Goal: Task Accomplishment & Management: Use online tool/utility

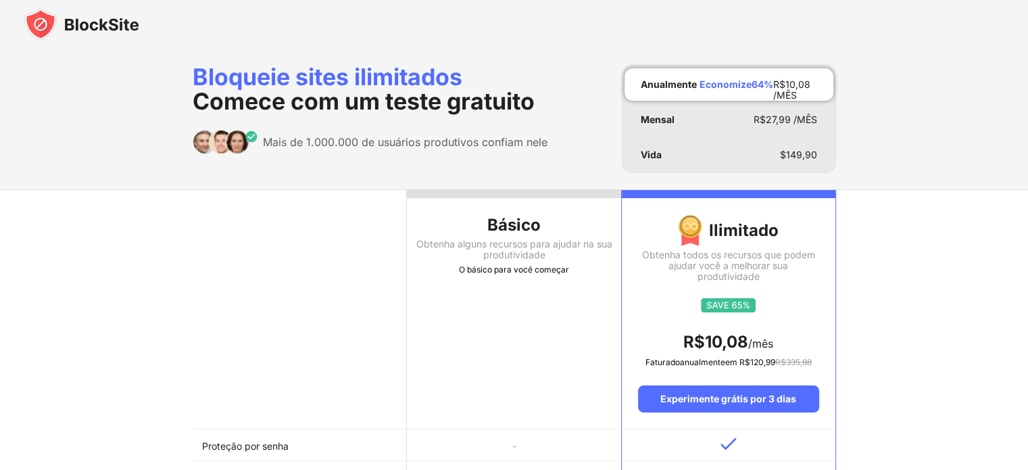
click at [95, 29] on img at bounding box center [81, 24] width 115 height 32
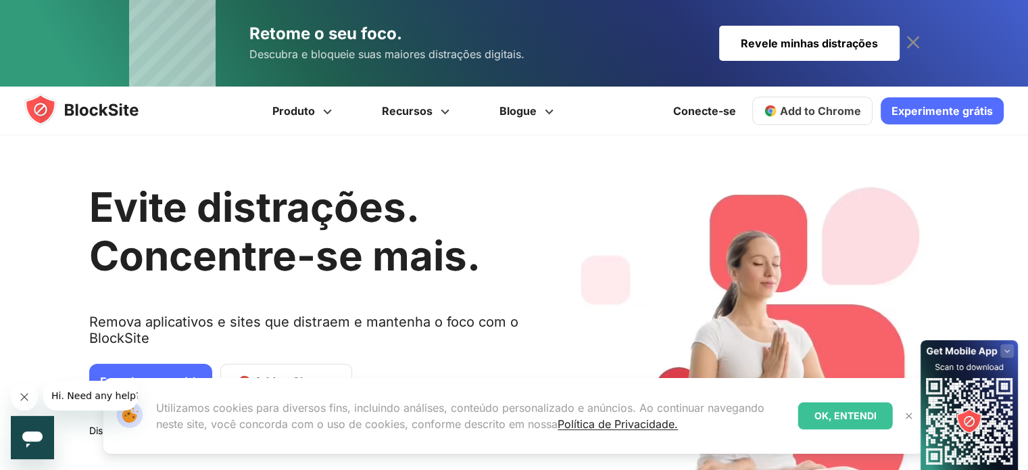
click at [823, 109] on span "Add to Chrome" at bounding box center [820, 111] width 81 height 14
click at [691, 113] on font "Conecte-se" at bounding box center [673, 111] width 63 height 14
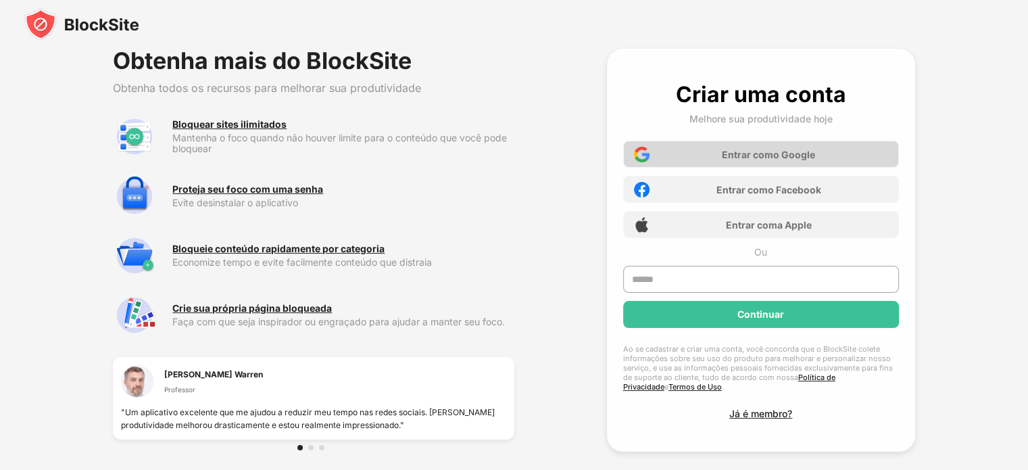
click at [722, 156] on font "Entrar com" at bounding box center [747, 154] width 51 height 11
click at [768, 154] on font "Entrar com" at bounding box center [747, 154] width 51 height 11
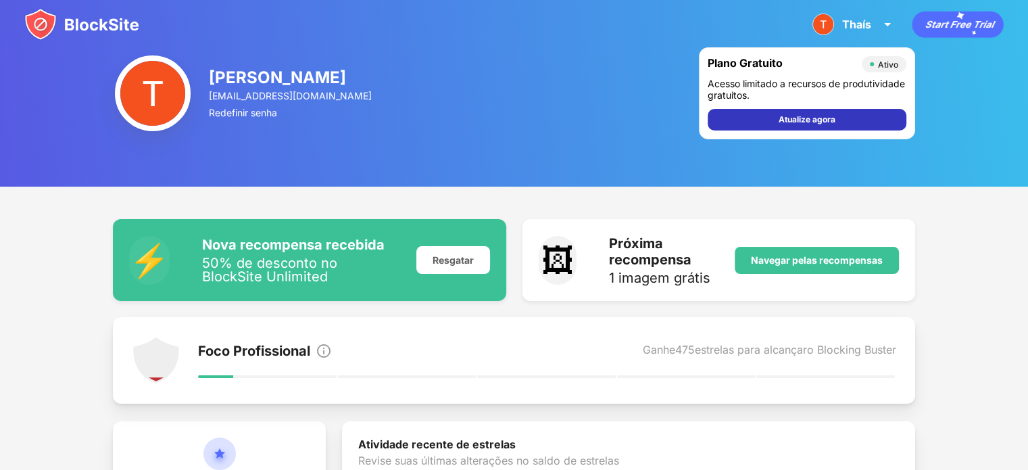
click at [798, 120] on font "Atualize agora" at bounding box center [807, 119] width 57 height 10
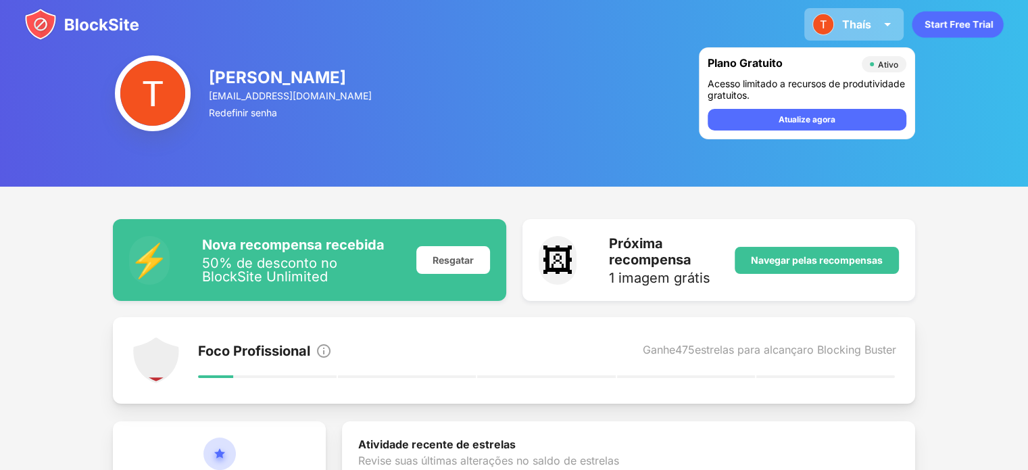
click at [849, 22] on font "Thaís" at bounding box center [856, 25] width 29 height 14
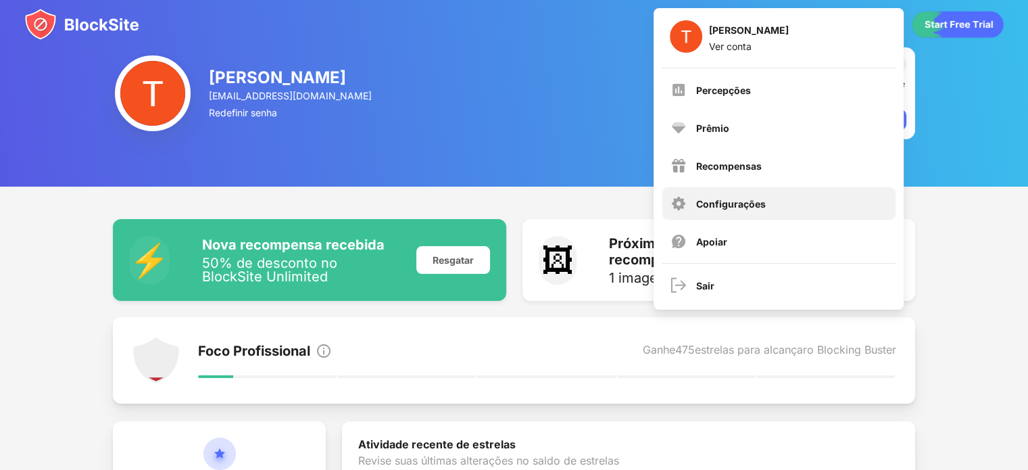
click at [735, 198] on font "Configurações" at bounding box center [731, 203] width 70 height 11
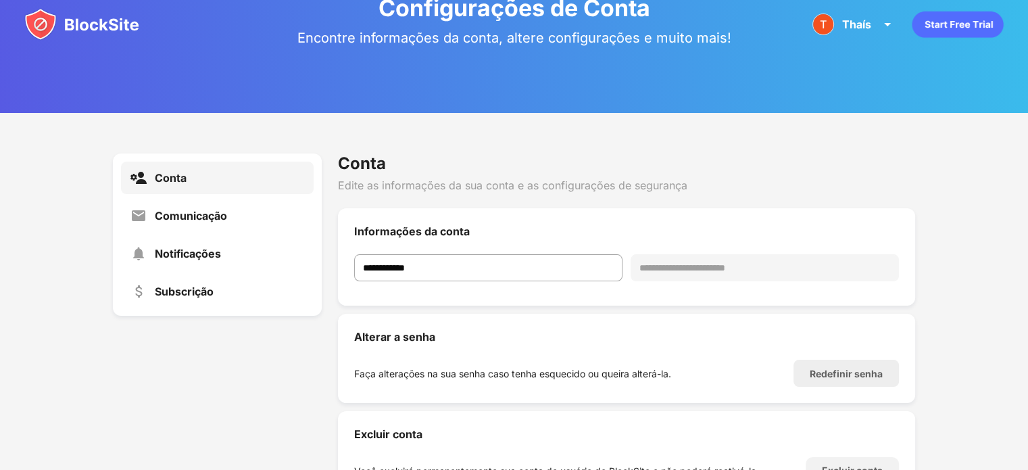
scroll to position [142, 0]
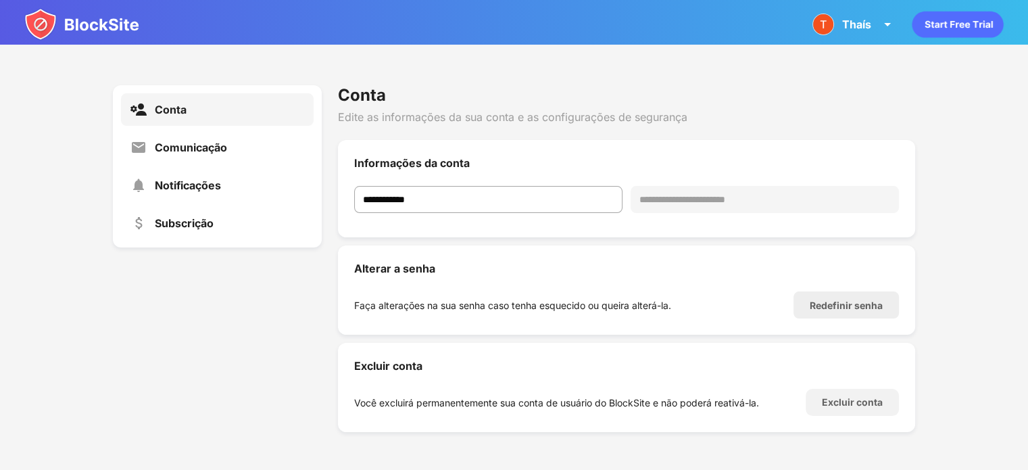
click at [178, 137] on div "Comunicação" at bounding box center [217, 147] width 193 height 32
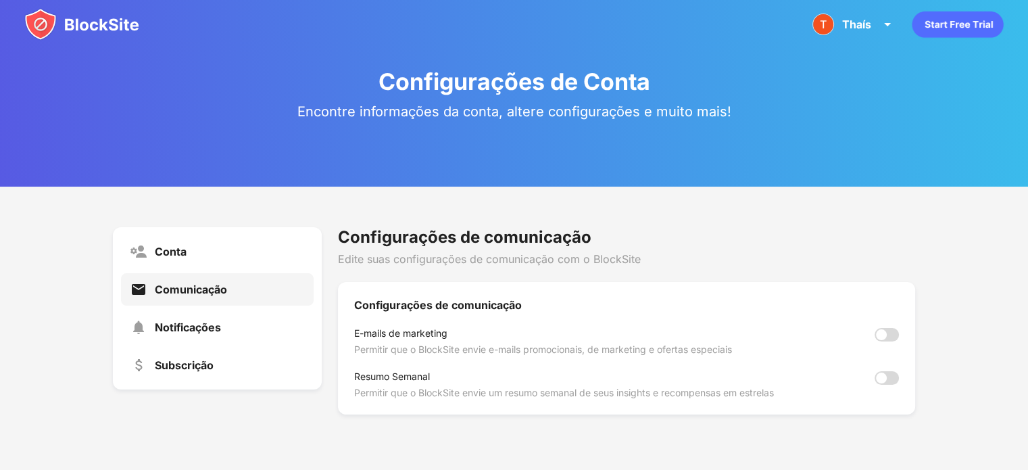
click at [45, 29] on img at bounding box center [81, 24] width 115 height 32
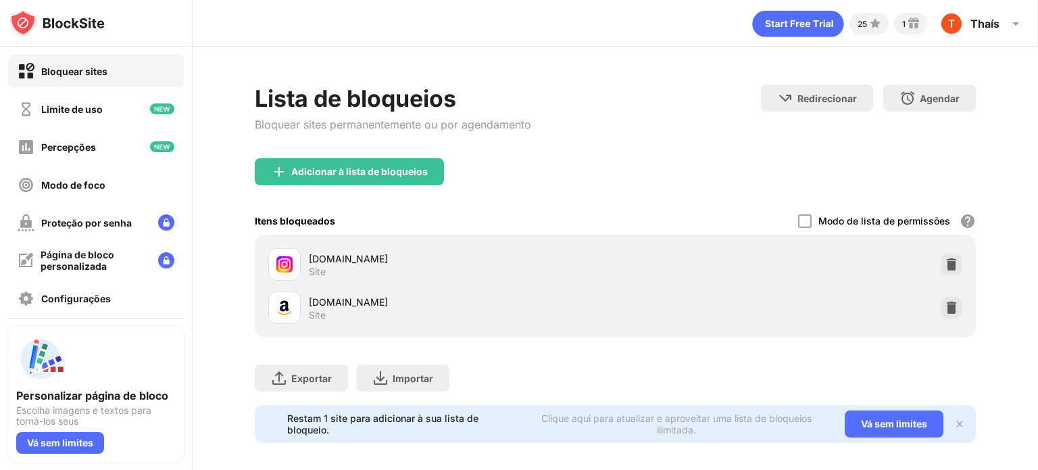
click at [610, 145] on div "Lista de bloqueios Bloquear sites permanentemente ou por agendamento Redirecion…" at bounding box center [615, 121] width 721 height 74
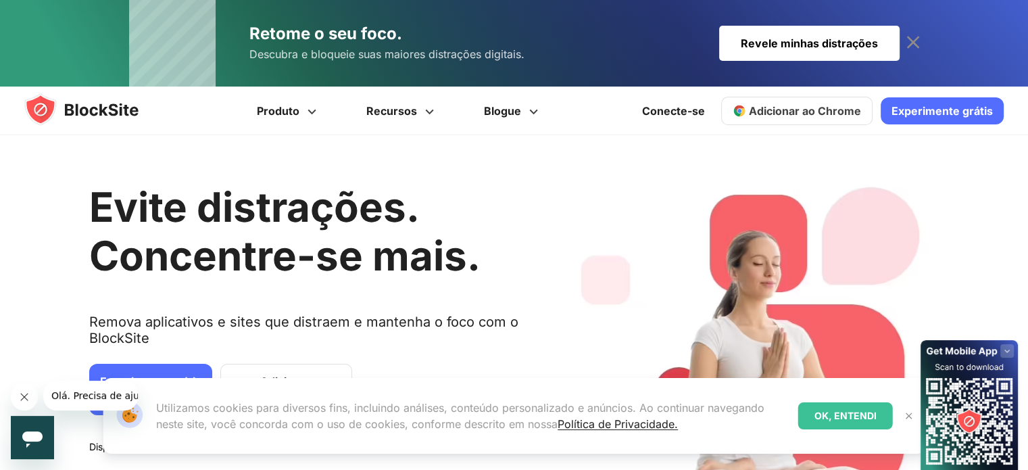
click at [41, 113] on img at bounding box center [94, 109] width 141 height 32
click at [789, 45] on font "Revele minhas distrações" at bounding box center [809, 43] width 137 height 14
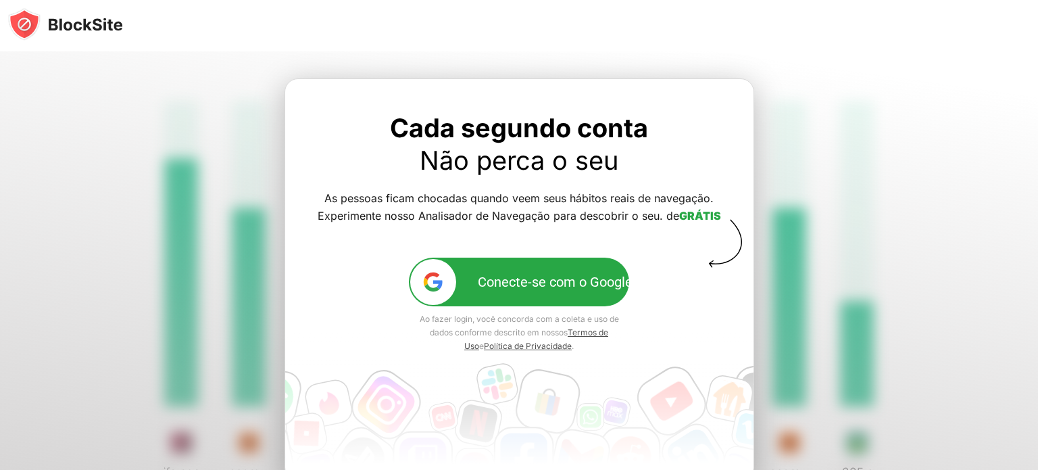
click at [506, 279] on font "Conecte-se com o Google" at bounding box center [555, 282] width 155 height 16
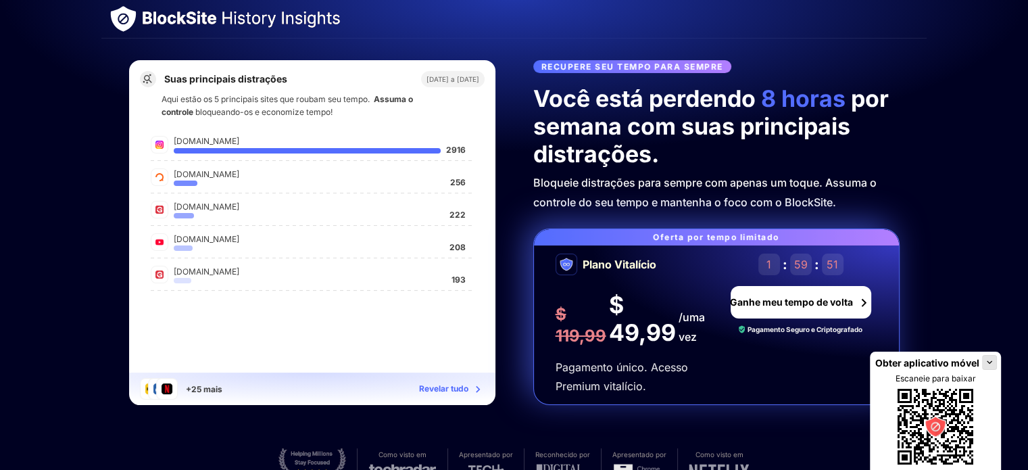
click at [141, 22] on div at bounding box center [224, 18] width 230 height 27
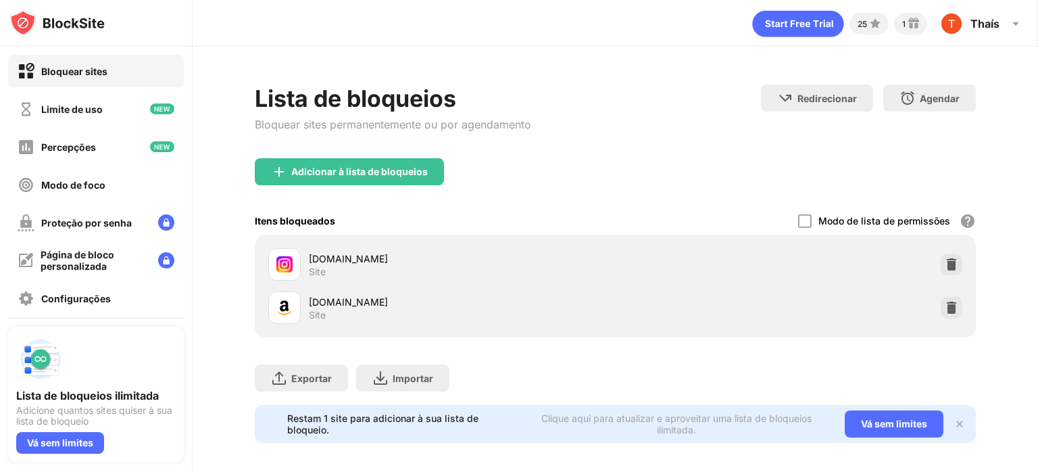
scroll to position [20, 0]
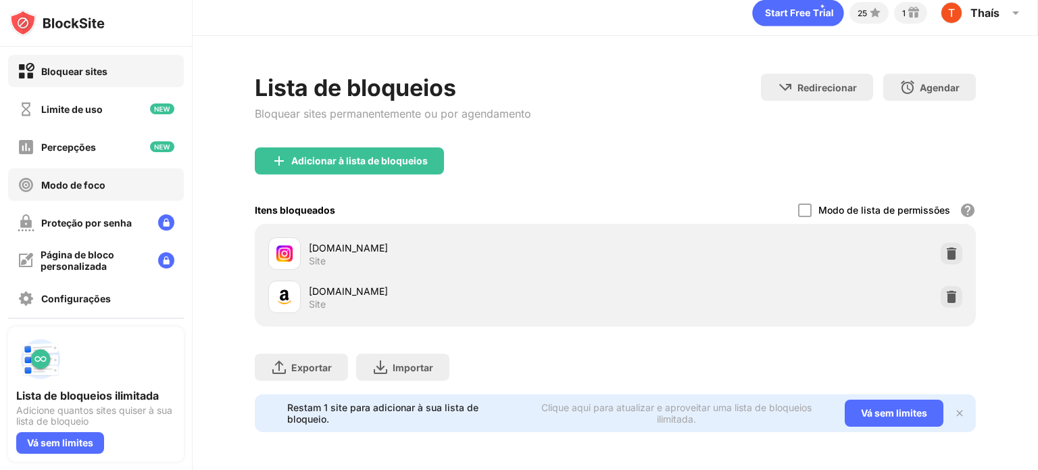
click at [87, 177] on div "Modo de foco" at bounding box center [62, 184] width 88 height 17
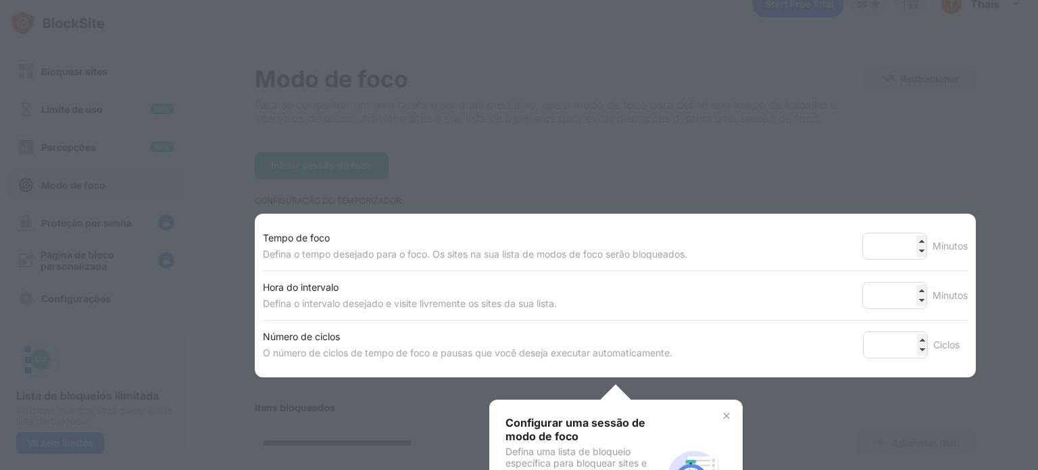
click at [636, 135] on div at bounding box center [519, 235] width 1038 height 470
drag, startPoint x: 572, startPoint y: 412, endPoint x: 577, endPoint y: 378, distance: 34.8
click at [572, 412] on div "Configurar uma sessão de modo de foco Defina uma lista de bloqueio específica p…" at bounding box center [615, 476] width 253 height 155
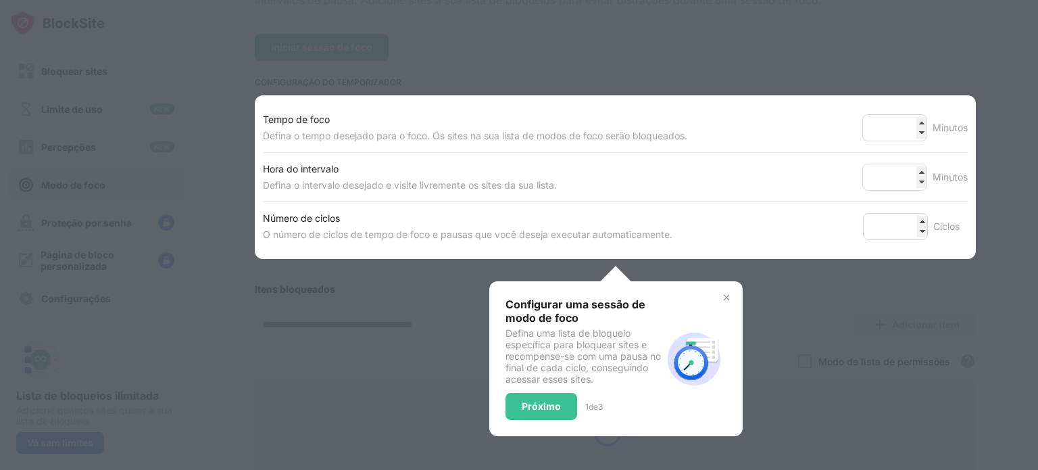
scroll to position [222, 0]
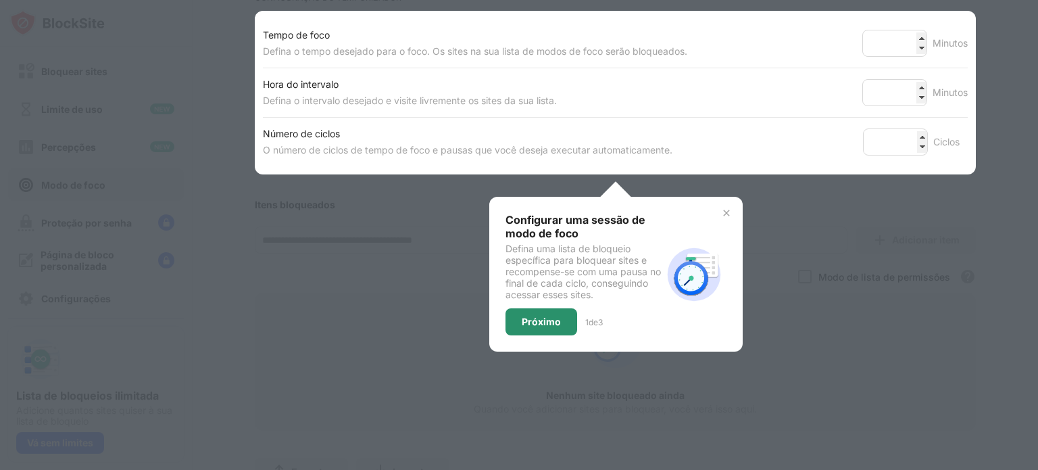
click at [535, 320] on font "Próximo" at bounding box center [541, 321] width 39 height 11
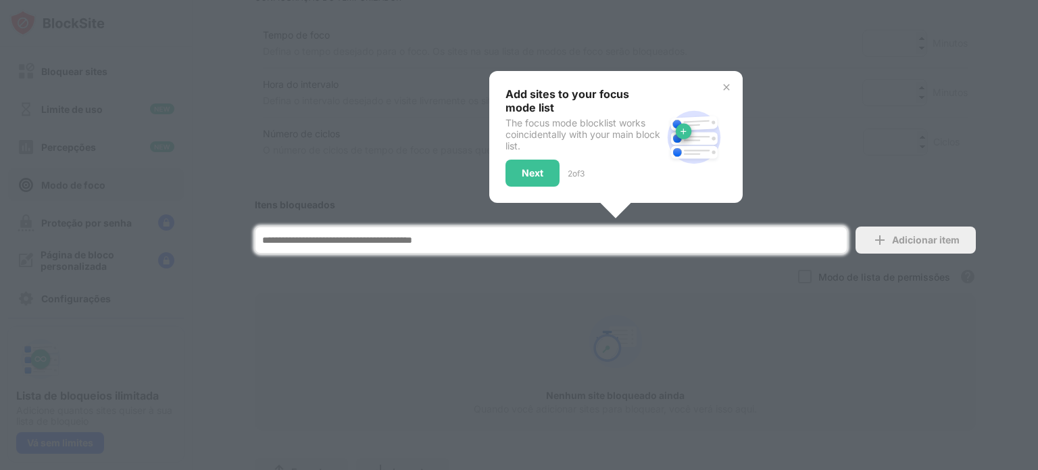
scroll to position [297, 0]
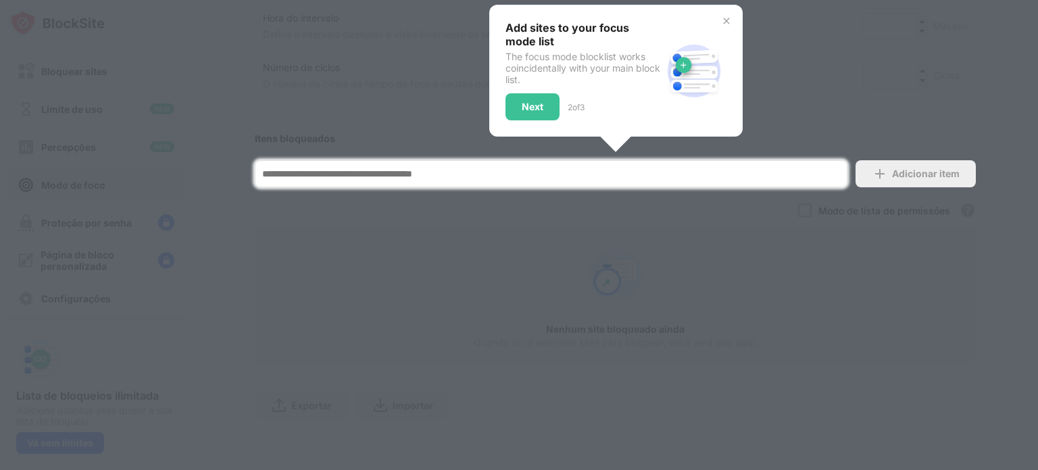
click at [535, 320] on div at bounding box center [519, 235] width 1038 height 470
click at [524, 270] on div at bounding box center [519, 235] width 1038 height 470
click at [722, 16] on img at bounding box center [726, 21] width 11 height 11
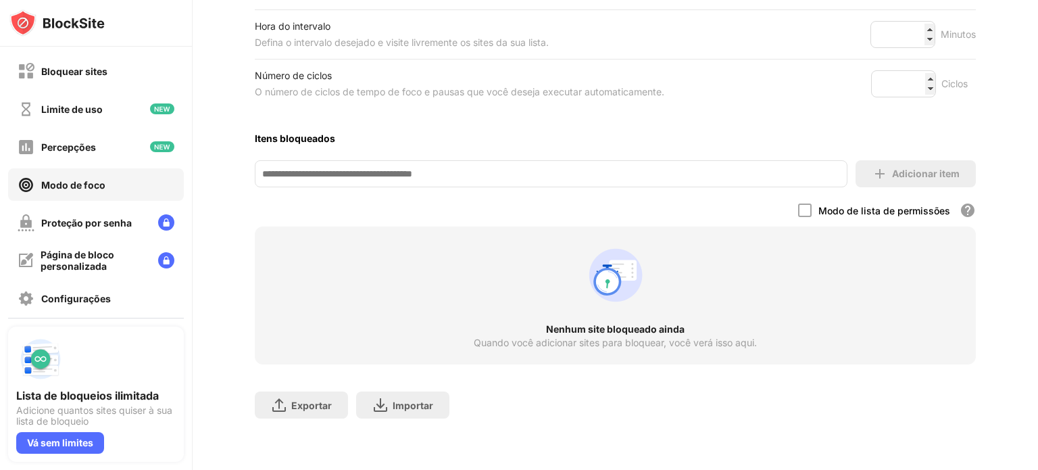
scroll to position [281, 0]
click at [76, 116] on div "Limite de uso" at bounding box center [60, 109] width 85 height 17
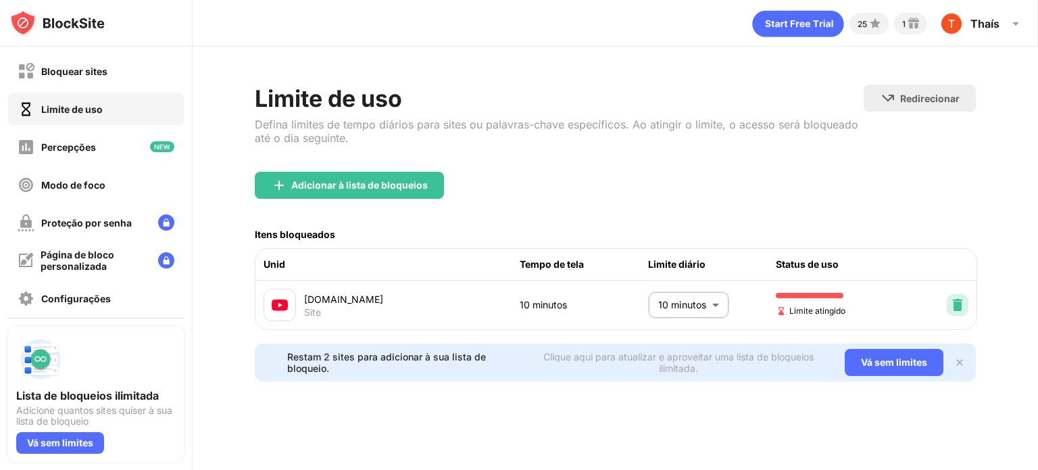
click at [954, 301] on img at bounding box center [958, 305] width 14 height 14
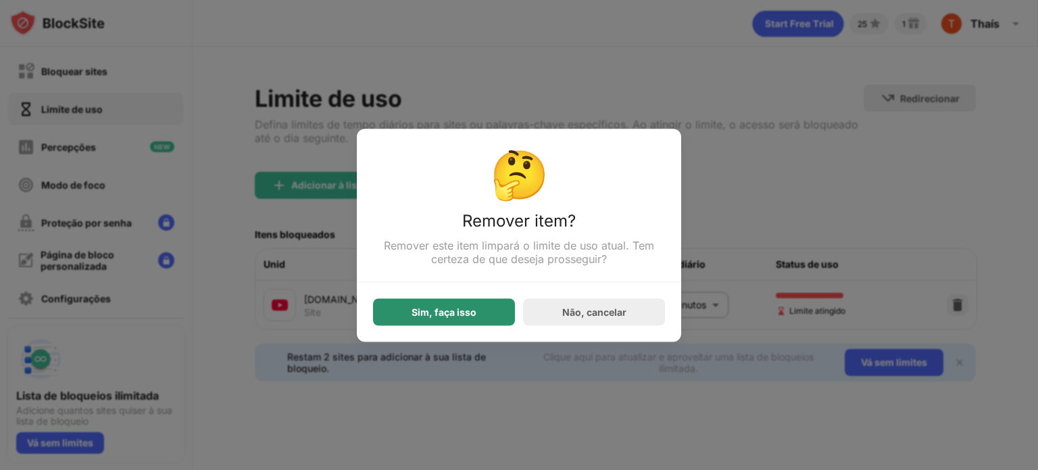
click at [439, 312] on font "Sim, faça isso" at bounding box center [444, 311] width 65 height 11
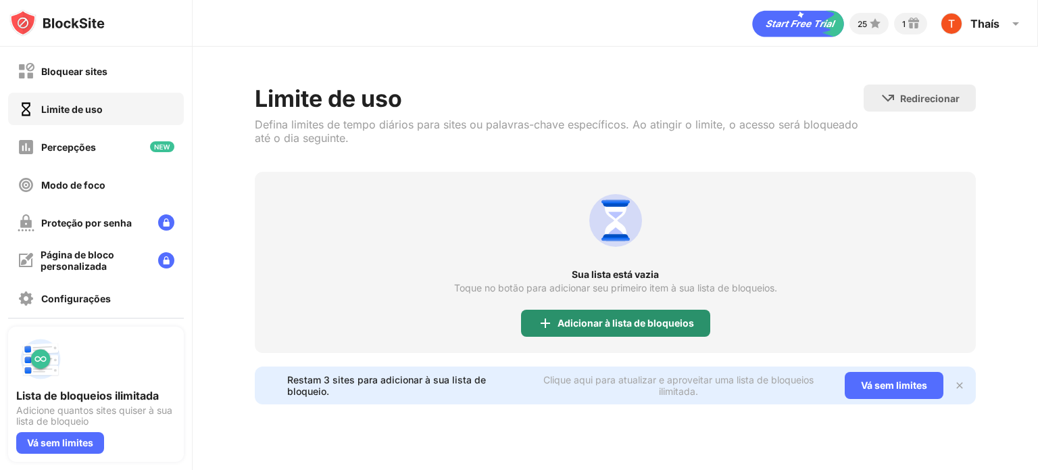
click at [600, 334] on div "Adicionar à lista de bloqueios" at bounding box center [615, 323] width 189 height 27
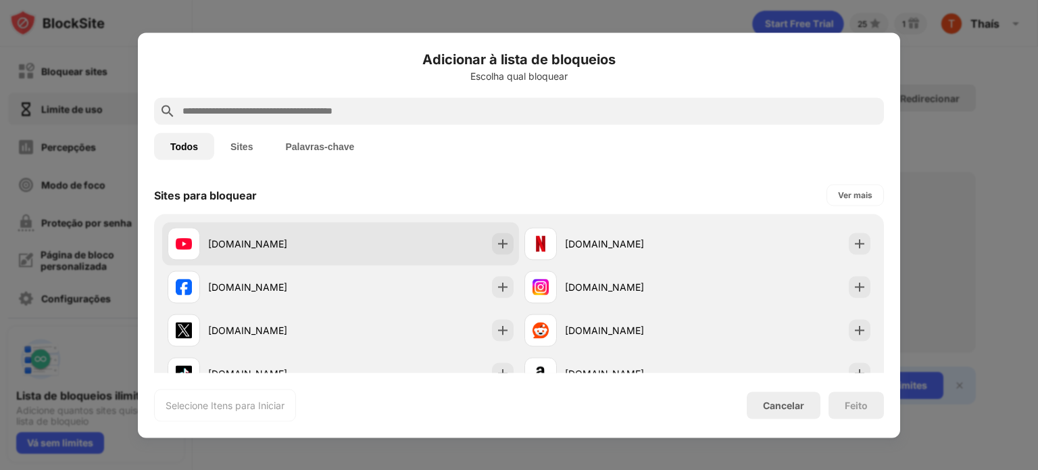
click at [285, 237] on div "[DOMAIN_NAME]" at bounding box center [274, 244] width 132 height 14
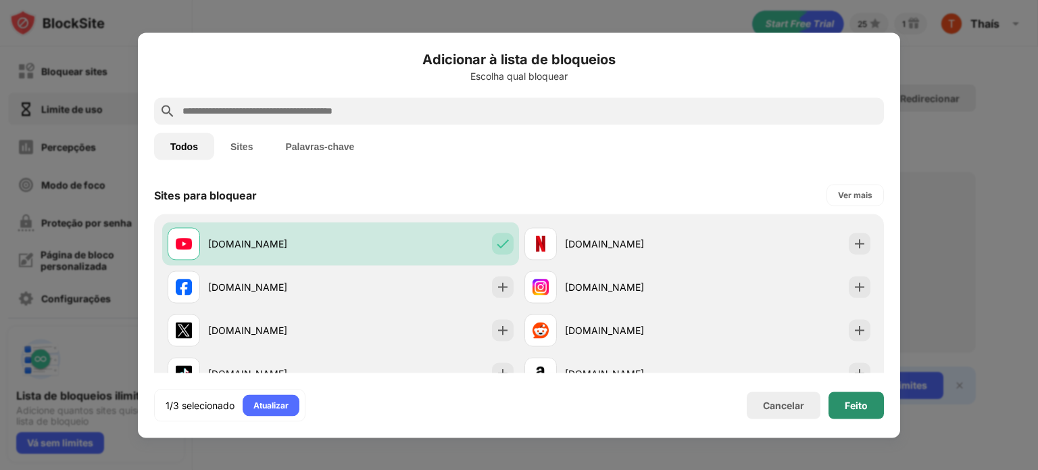
click at [865, 404] on font "Feito" at bounding box center [856, 404] width 23 height 11
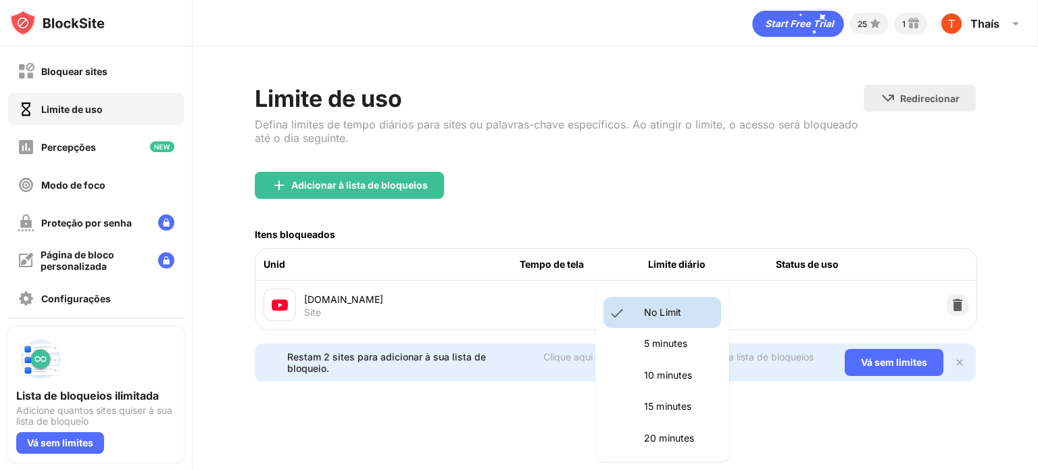
click at [711, 301] on body "Bloquear sites Limite de uso Percepções Modo de foco Proteção por senha Página …" at bounding box center [519, 235] width 1038 height 470
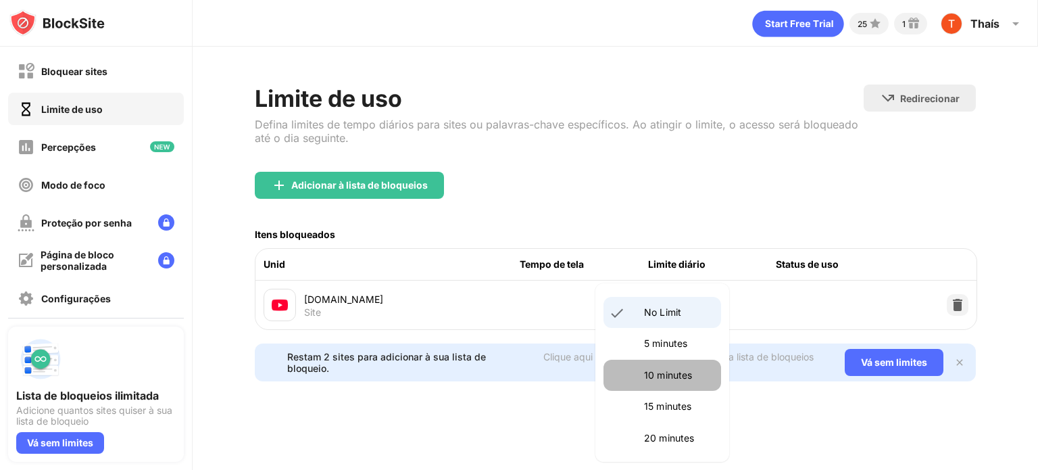
click at [702, 370] on p "10 minutes" at bounding box center [678, 375] width 69 height 15
type input "**"
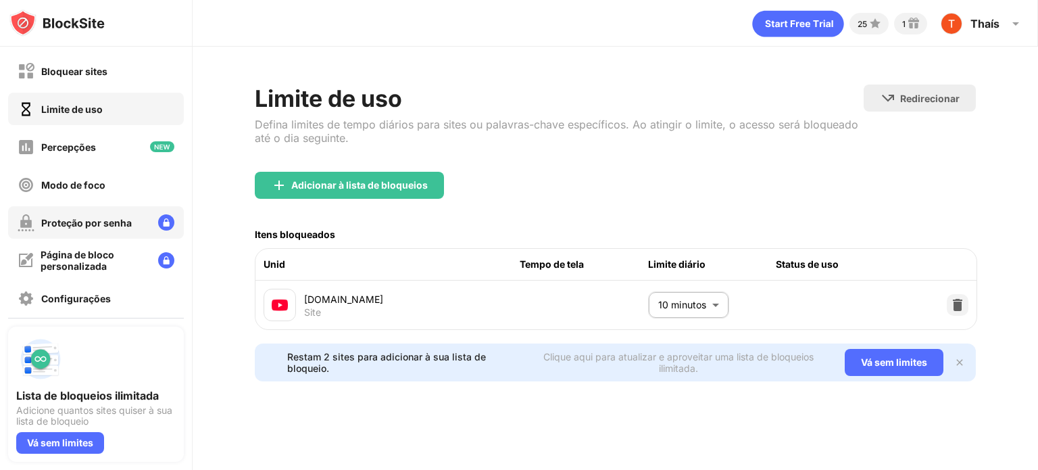
click at [94, 223] on font "Proteção por senha" at bounding box center [86, 222] width 91 height 11
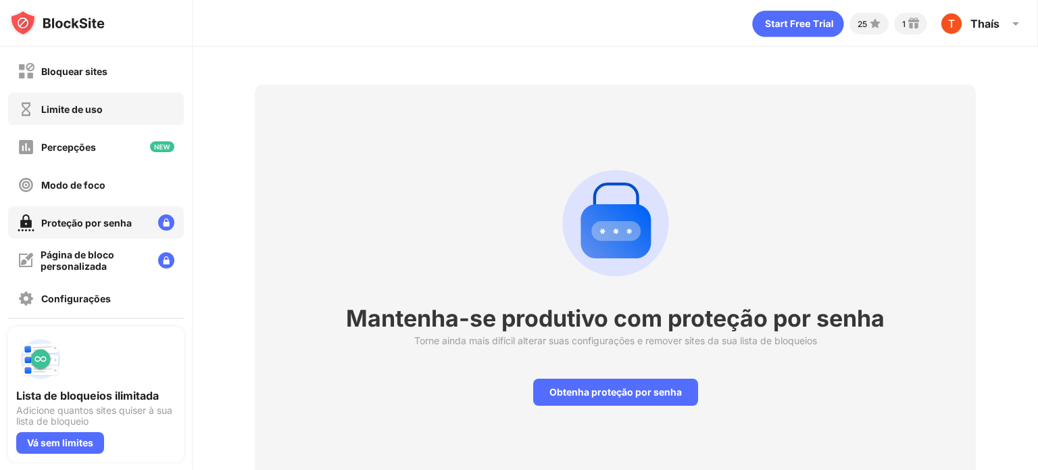
click at [70, 110] on font "Limite de uso" at bounding box center [72, 108] width 62 height 11
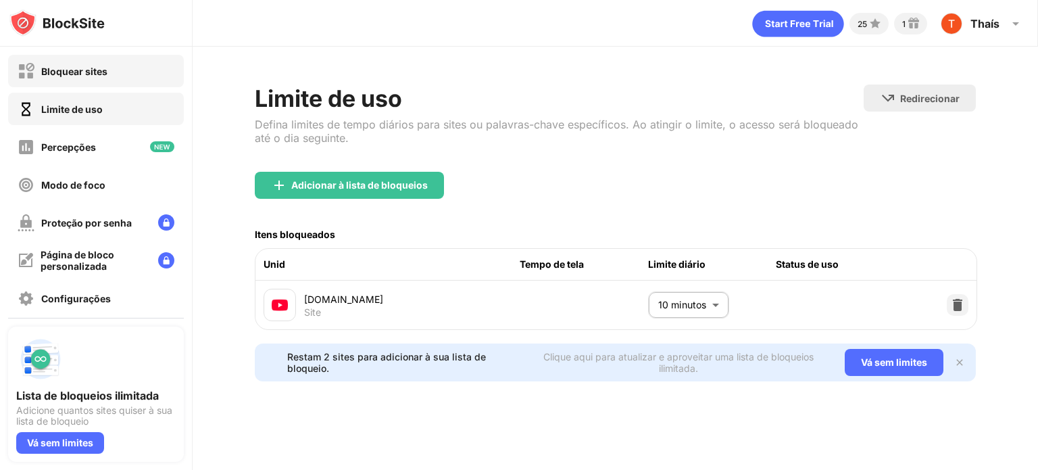
click at [72, 72] on font "Bloquear sites" at bounding box center [74, 71] width 66 height 11
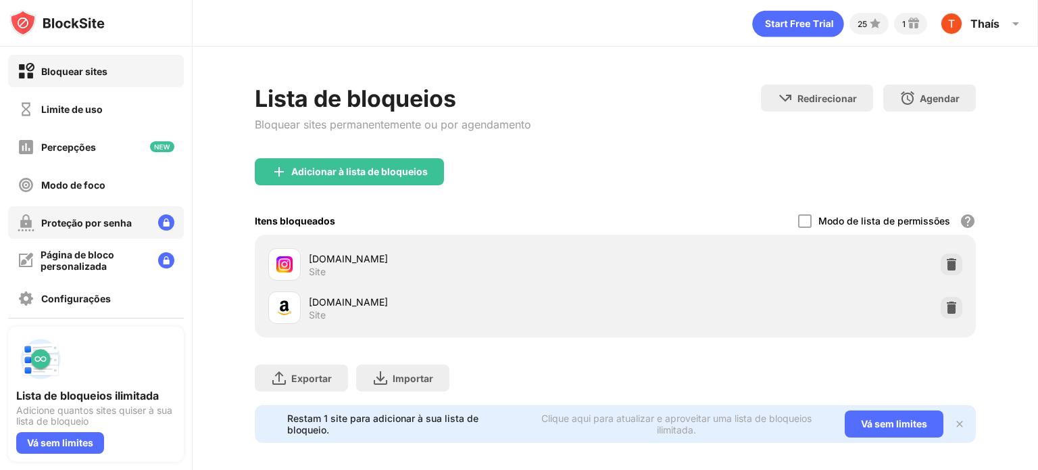
click at [75, 228] on div "Proteção por senha" at bounding box center [75, 222] width 114 height 17
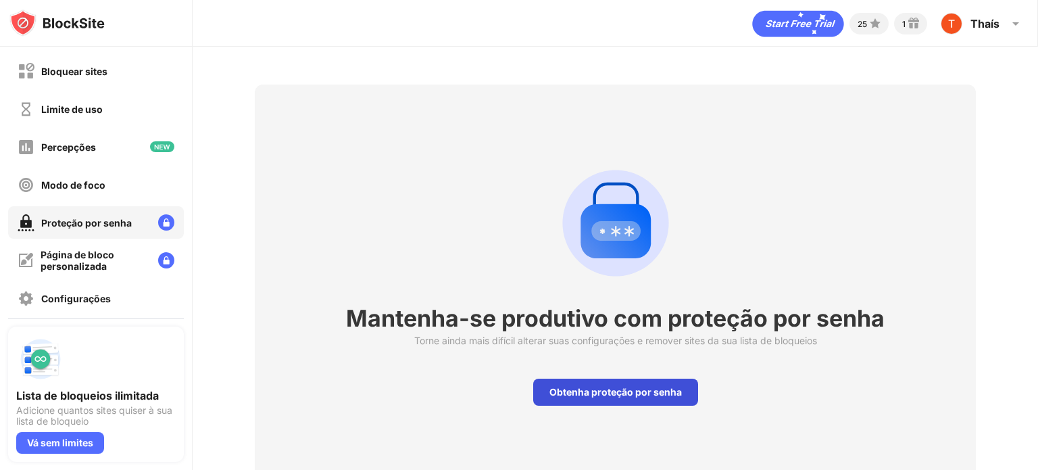
click at [616, 388] on font "Obtenha proteção por senha" at bounding box center [616, 391] width 132 height 11
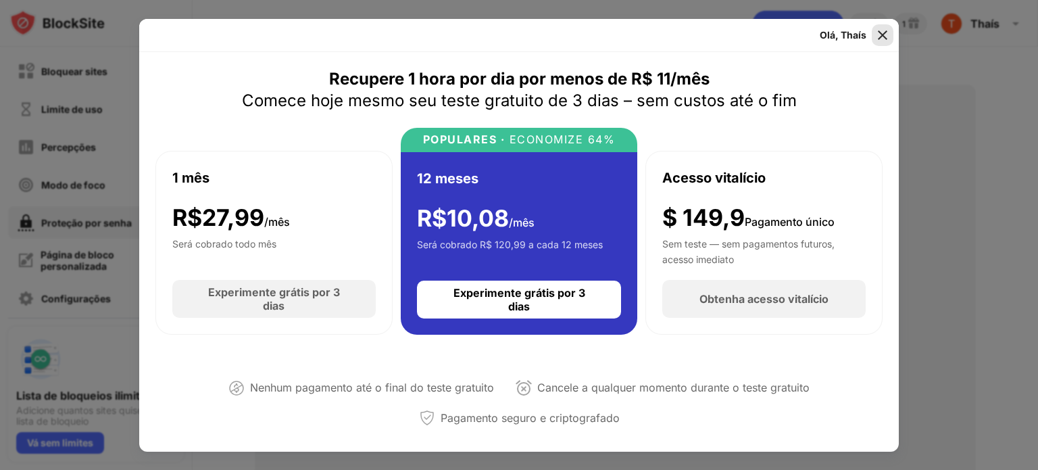
click at [889, 38] on img at bounding box center [883, 35] width 14 height 14
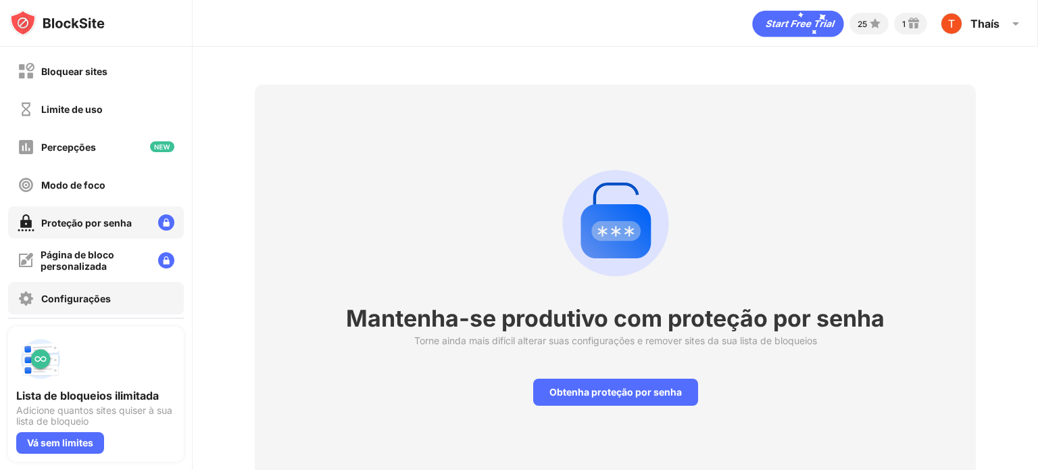
click at [80, 301] on font "Configurações" at bounding box center [76, 298] width 70 height 11
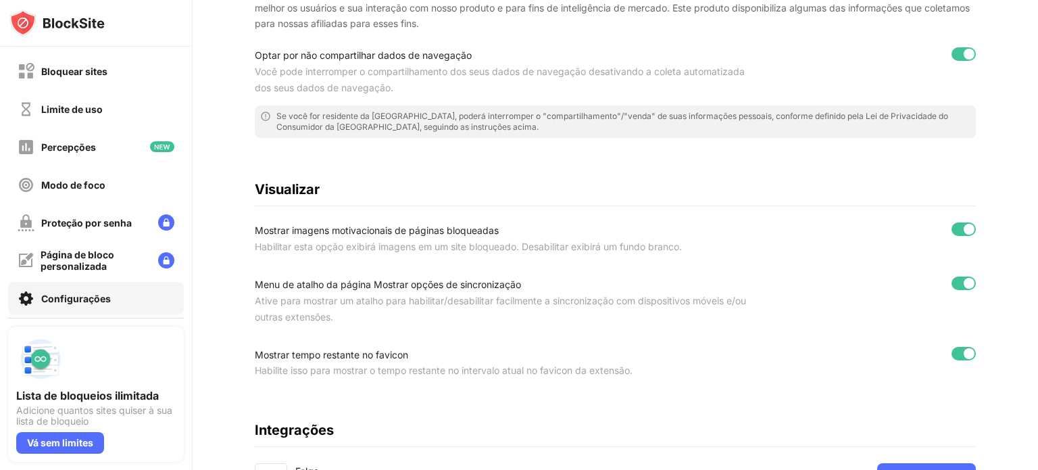
scroll to position [491, 0]
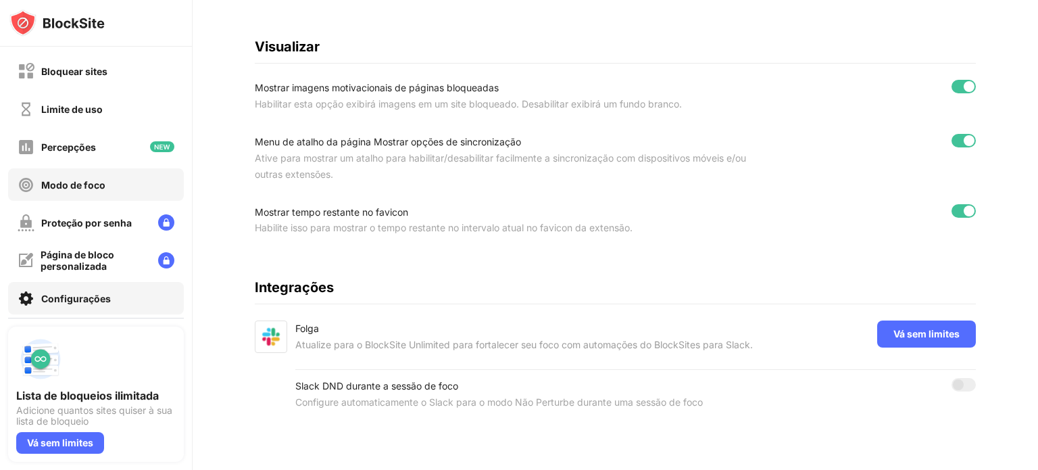
click at [81, 188] on font "Modo de foco" at bounding box center [73, 184] width 64 height 11
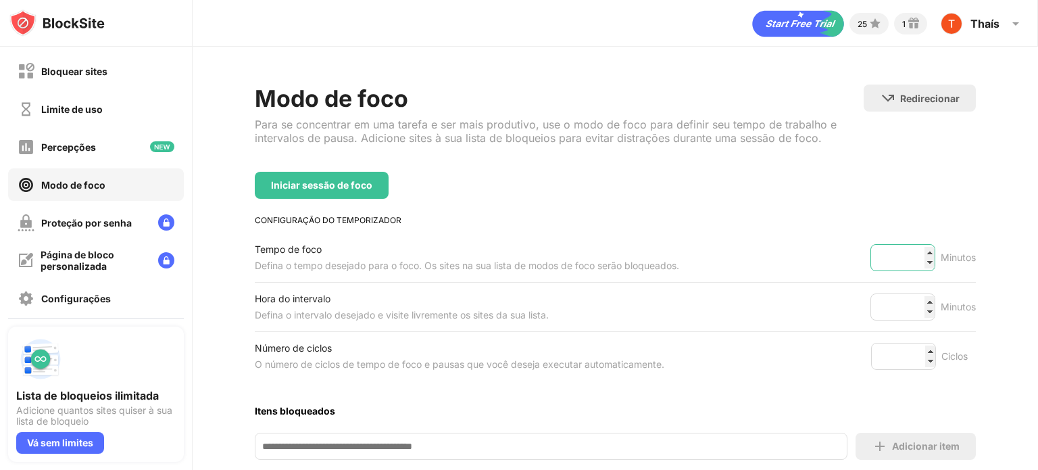
click at [917, 247] on input "**" at bounding box center [903, 257] width 65 height 27
click at [918, 250] on input "**" at bounding box center [903, 257] width 65 height 27
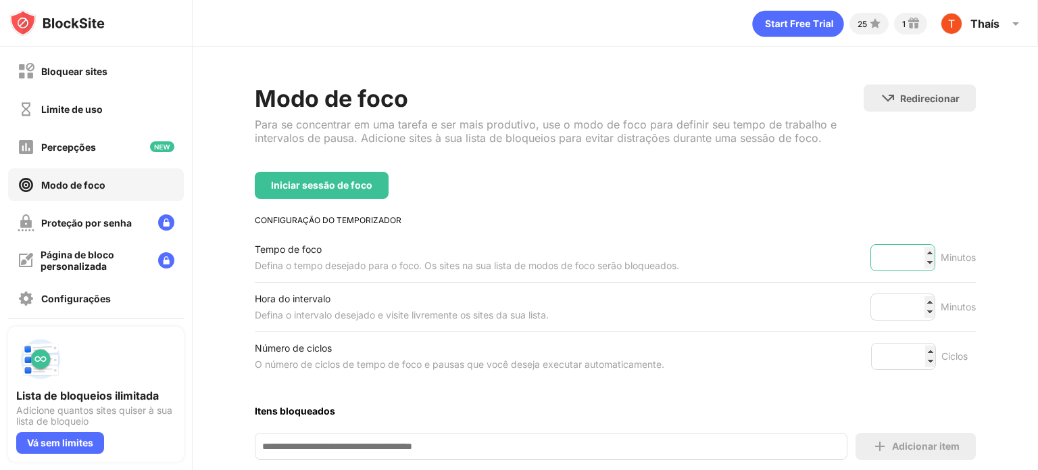
click at [918, 250] on input "**" at bounding box center [903, 257] width 65 height 27
click at [916, 262] on input "**" at bounding box center [903, 257] width 65 height 27
click at [916, 263] on input "**" at bounding box center [903, 257] width 65 height 27
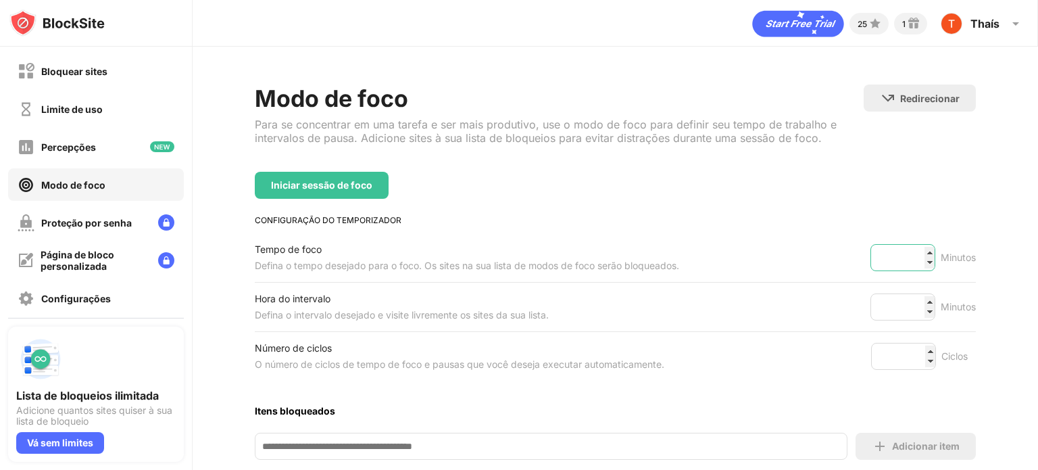
type input "**"
click at [917, 263] on input "**" at bounding box center [903, 257] width 65 height 27
click at [917, 297] on input "**" at bounding box center [903, 306] width 65 height 27
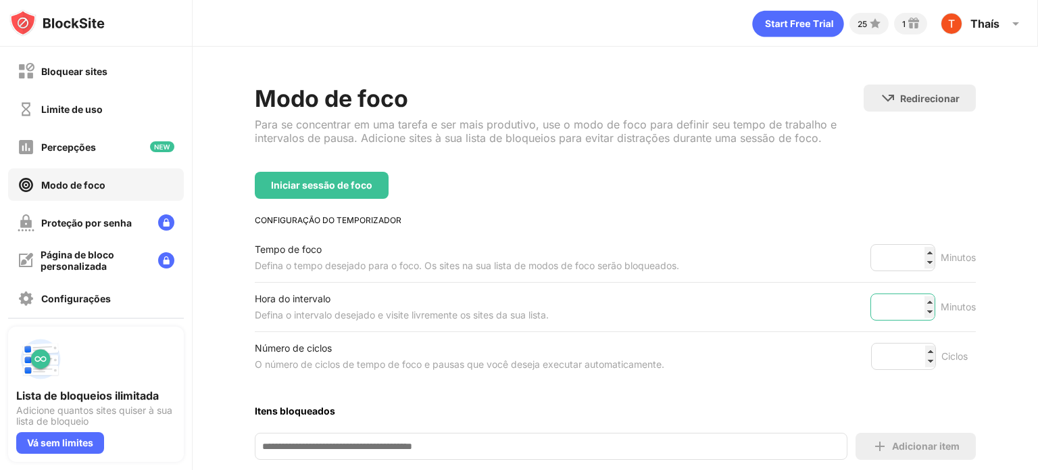
click at [917, 297] on input "**" at bounding box center [903, 306] width 65 height 27
type input "**"
click at [919, 311] on input "**" at bounding box center [903, 306] width 65 height 27
click at [921, 347] on input "*" at bounding box center [903, 356] width 65 height 27
type input "*"
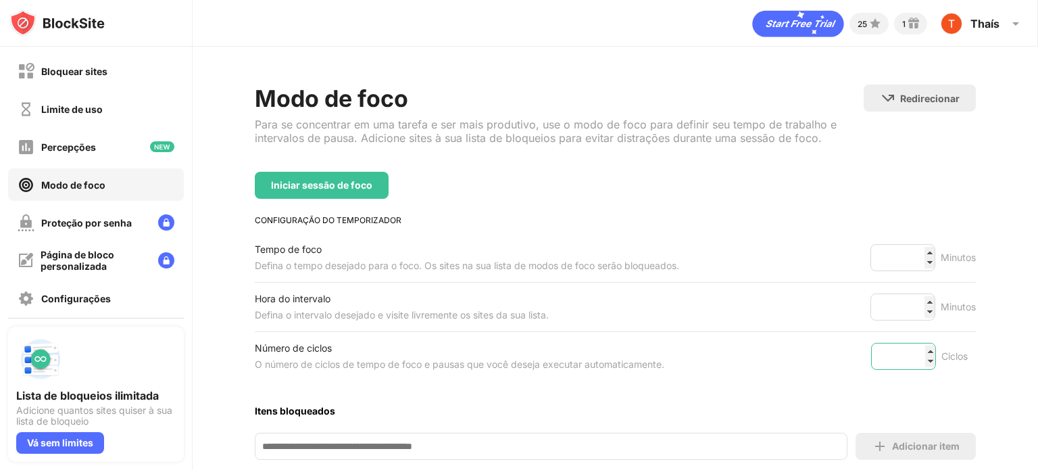
click at [921, 347] on input "*" at bounding box center [903, 356] width 65 height 27
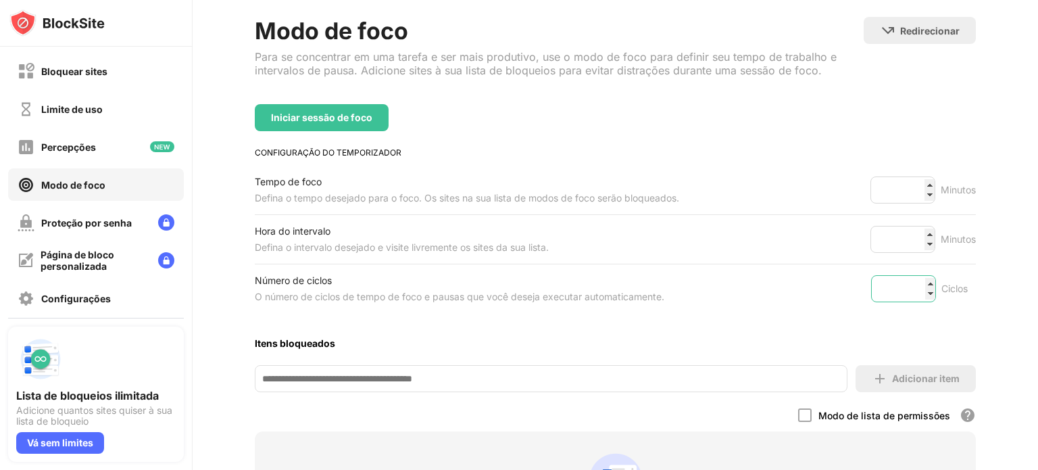
scroll to position [68, 0]
click at [330, 105] on div "Iniciar sessão de foco" at bounding box center [322, 117] width 134 height 27
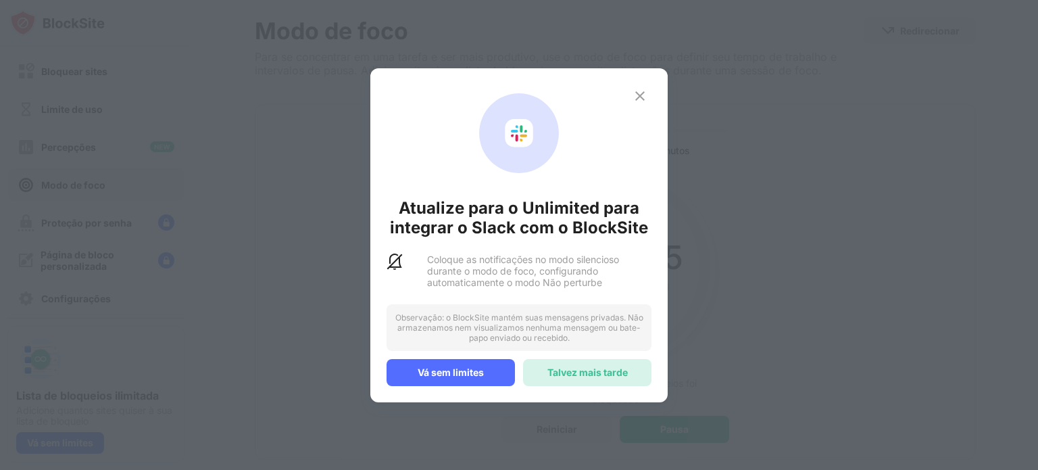
click at [622, 371] on font "Talvez mais tarde" at bounding box center [587, 371] width 80 height 11
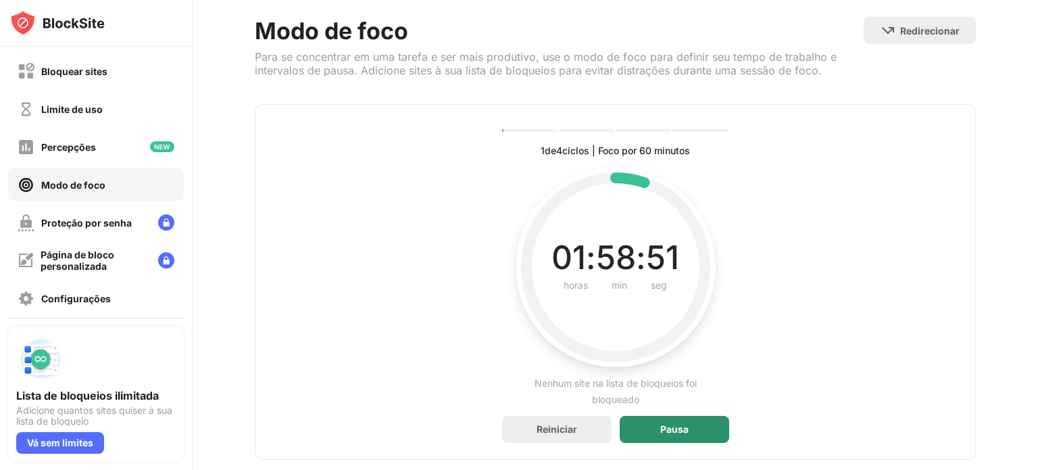
click at [670, 429] on font "Pausa" at bounding box center [674, 428] width 28 height 11
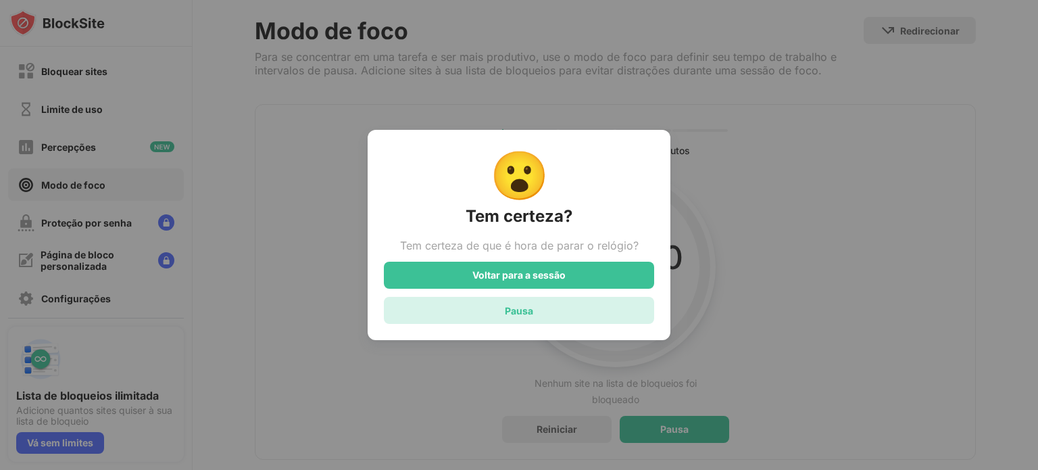
click at [560, 318] on div "Pausa" at bounding box center [519, 310] width 270 height 27
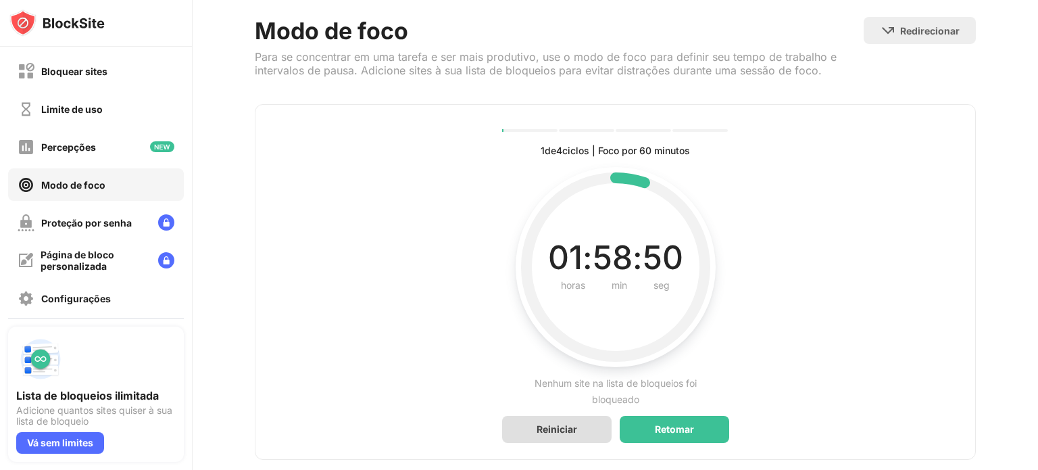
click at [562, 426] on font "Reiniciar" at bounding box center [557, 428] width 41 height 11
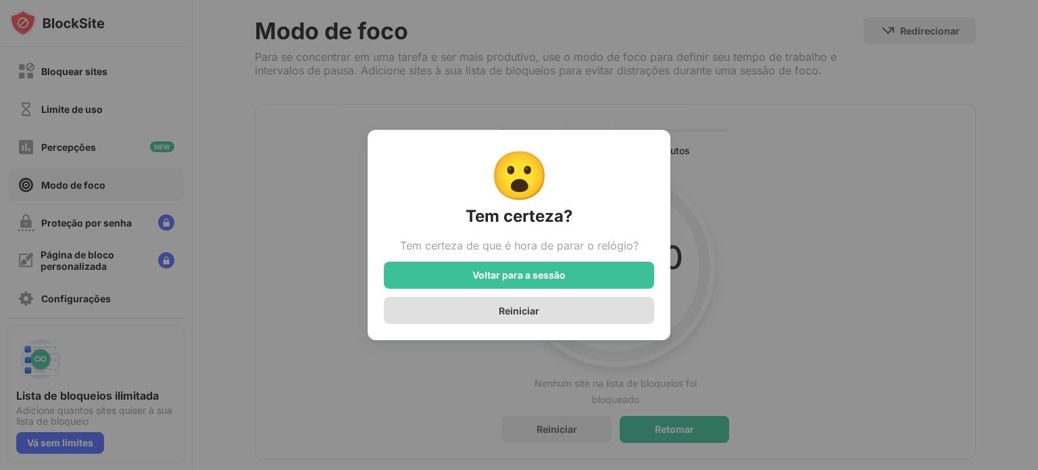
click at [539, 306] on div "Reiniciar" at bounding box center [519, 310] width 270 height 27
